Goal: Information Seeking & Learning: Learn about a topic

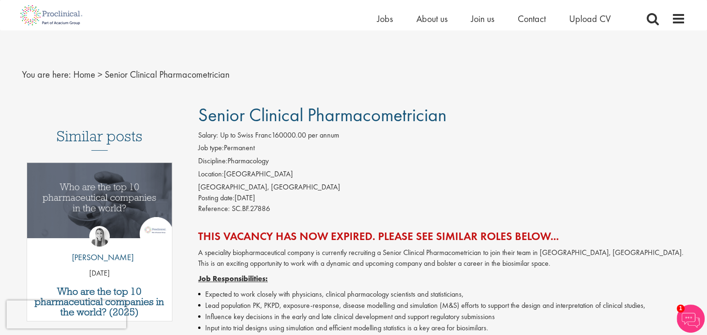
scroll to position [42, 0]
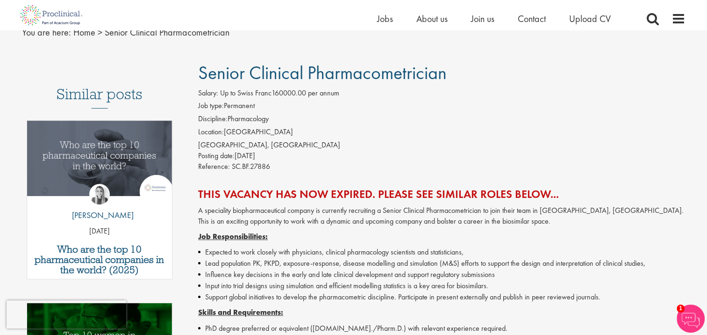
click at [383, 105] on li "Job type: Permanent" at bounding box center [441, 106] width 487 height 13
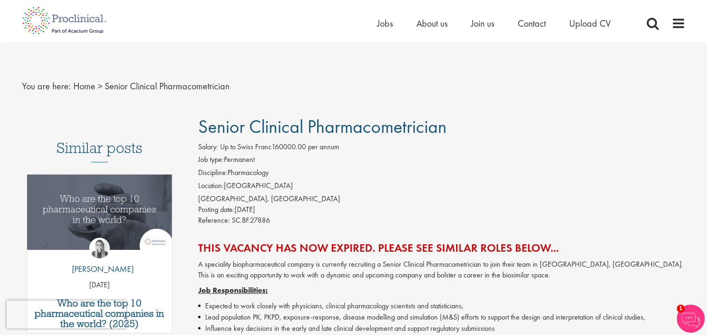
click at [488, 129] on h1 "Senior Clinical Pharmacometrician" at bounding box center [441, 126] width 487 height 21
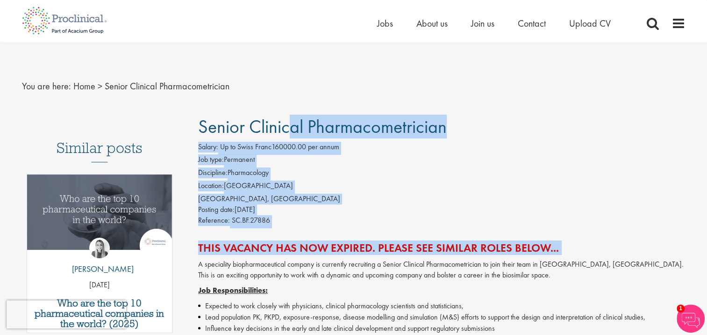
drag, startPoint x: 488, startPoint y: 129, endPoint x: 471, endPoint y: 229, distance: 101.3
click at [450, 128] on h1 "Senior Clinical Pharmacometrician" at bounding box center [441, 126] width 487 height 21
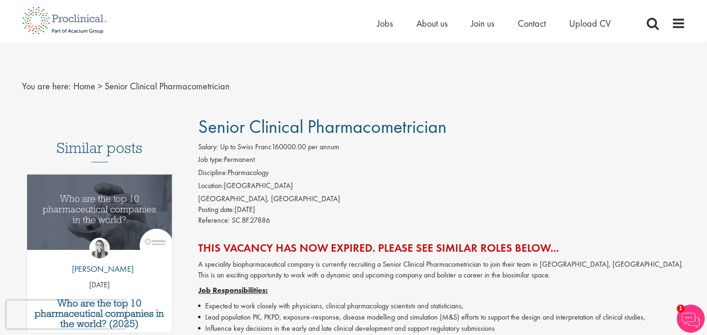
click at [450, 128] on h1 "Senior Clinical Pharmacometrician" at bounding box center [441, 126] width 487 height 21
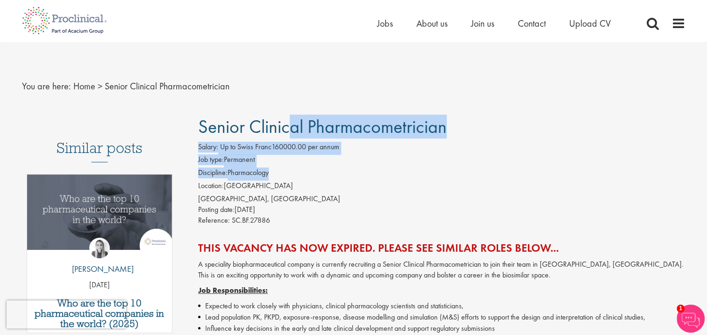
drag, startPoint x: 450, startPoint y: 128, endPoint x: 392, endPoint y: 170, distance: 72.6
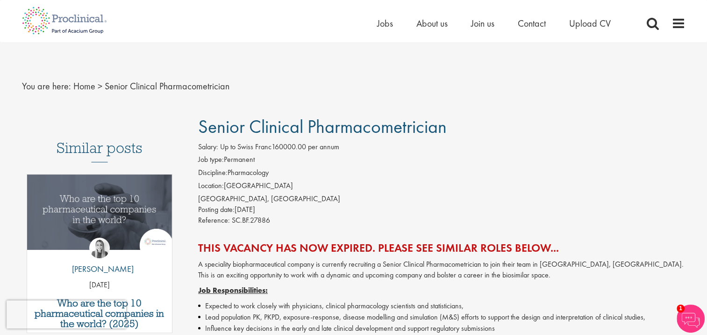
click at [383, 215] on div "Reference: SC.BF.27886" at bounding box center [441, 221] width 487 height 13
click at [299, 172] on li "Discipline: Pharmacology" at bounding box center [441, 173] width 487 height 13
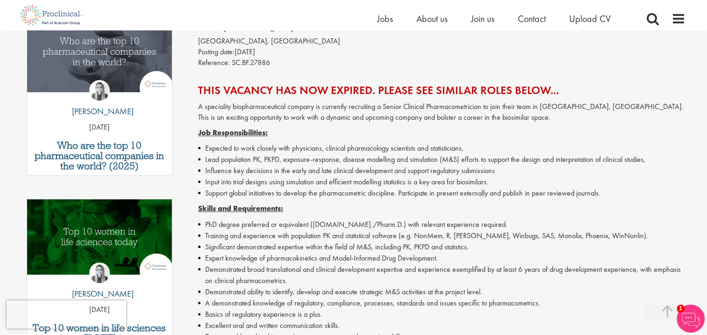
scroll to position [145, 0]
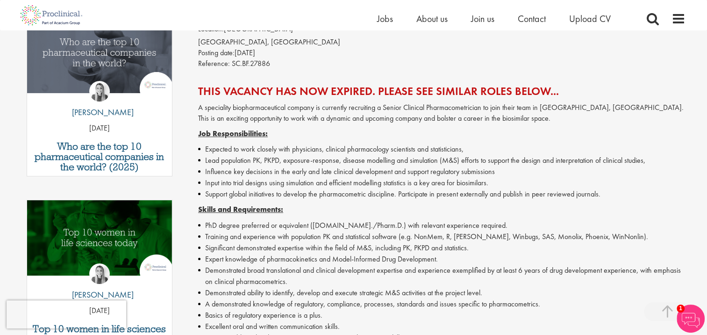
click at [301, 148] on li "Expected to work closely with physicians, clinical pharmacology scientists and …" at bounding box center [441, 148] width 487 height 11
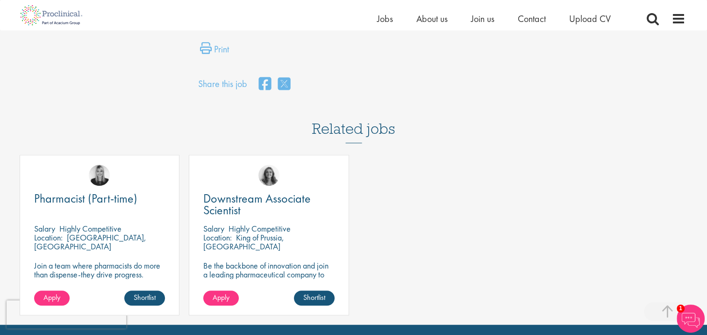
scroll to position [459, 0]
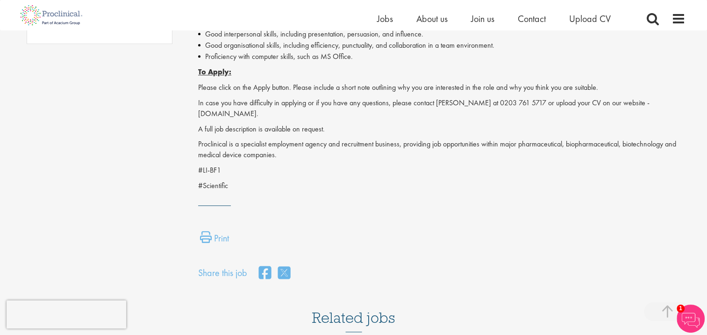
click at [219, 170] on p "#LI-BF1" at bounding box center [441, 170] width 487 height 11
